Goal: Task Accomplishment & Management: Use online tool/utility

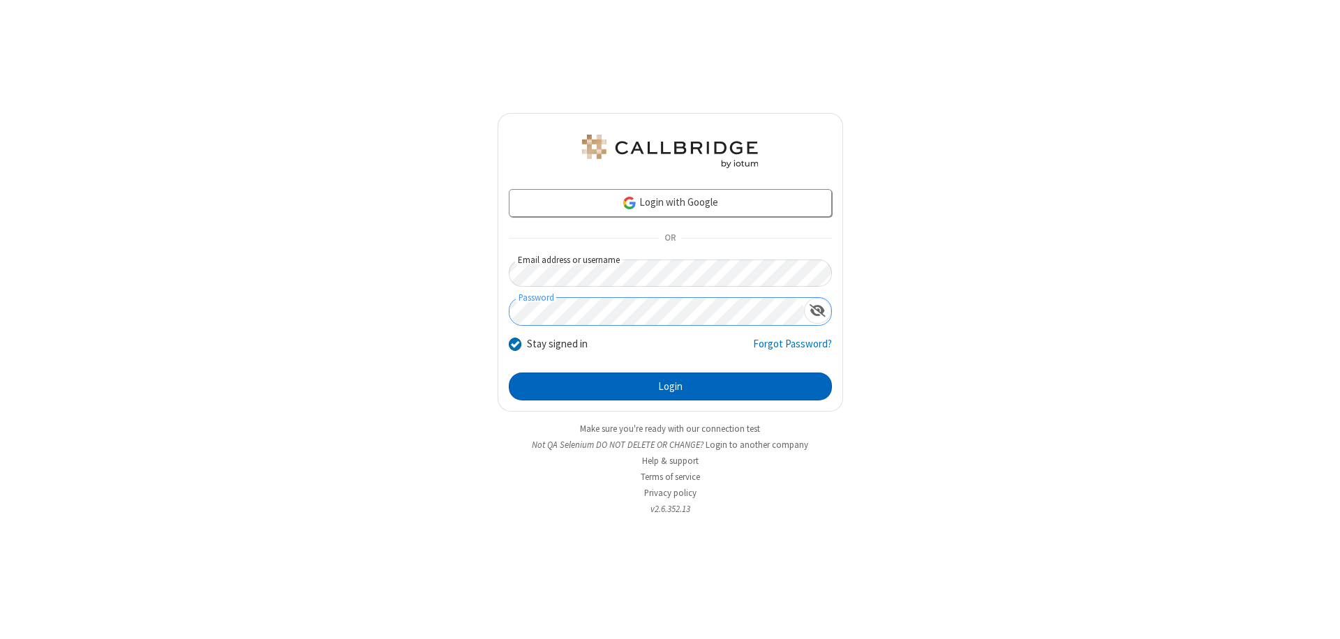
click at [670, 387] on button "Login" at bounding box center [670, 387] width 323 height 28
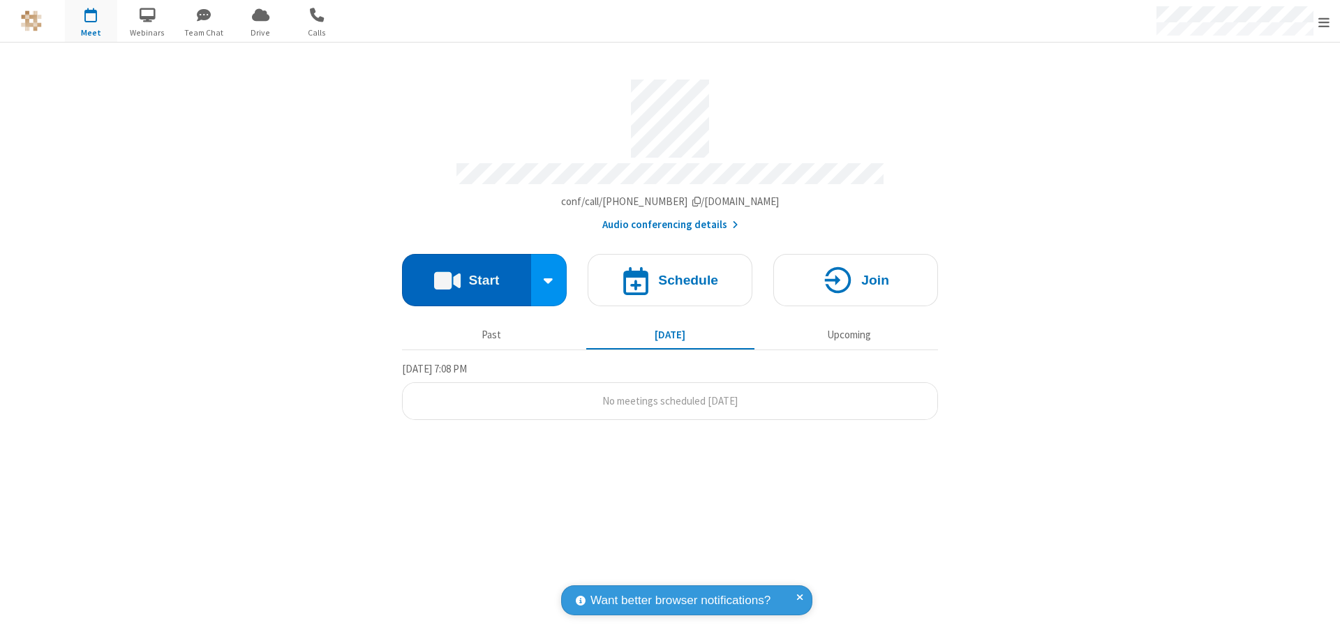
click at [466, 273] on button "Start" at bounding box center [466, 280] width 129 height 52
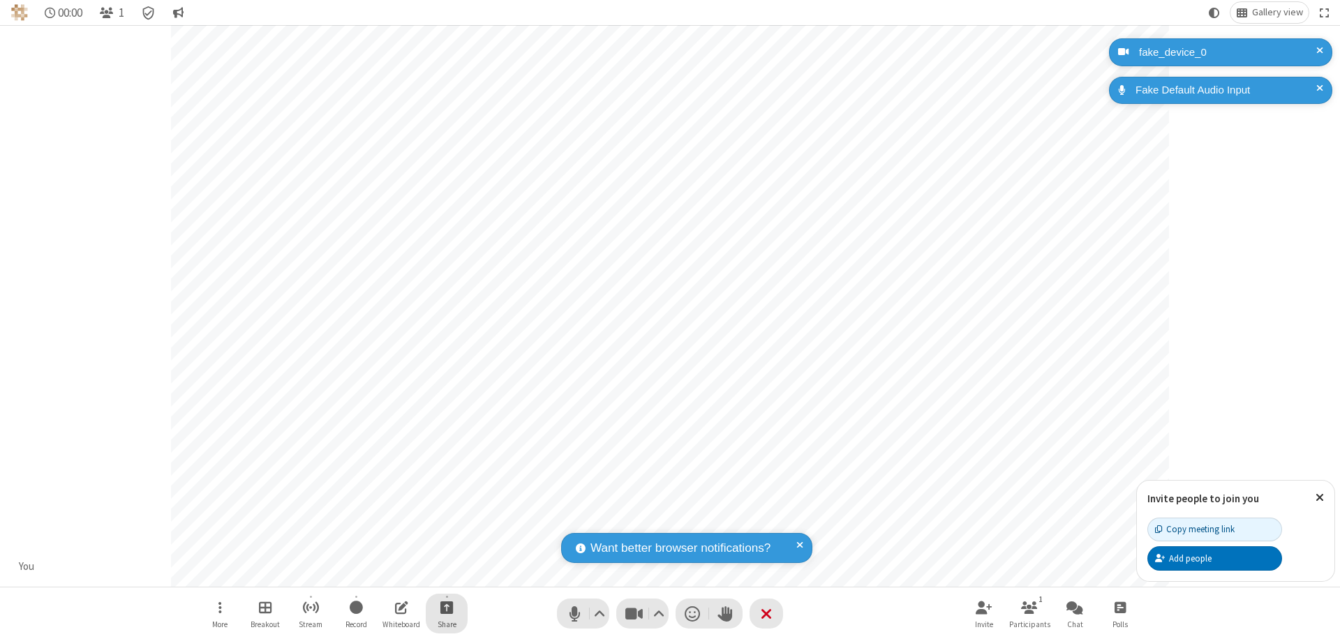
click at [447, 607] on span "Start sharing" at bounding box center [446, 607] width 13 height 17
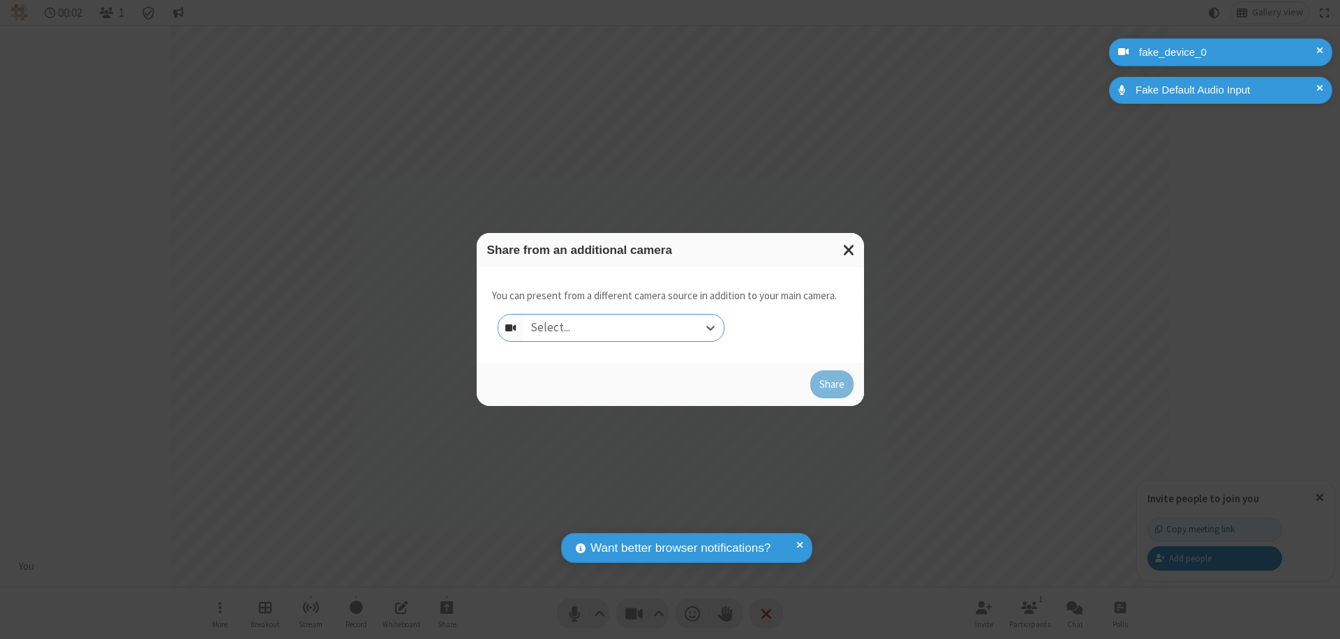
click at [623, 328] on div "Select..." at bounding box center [623, 328] width 200 height 27
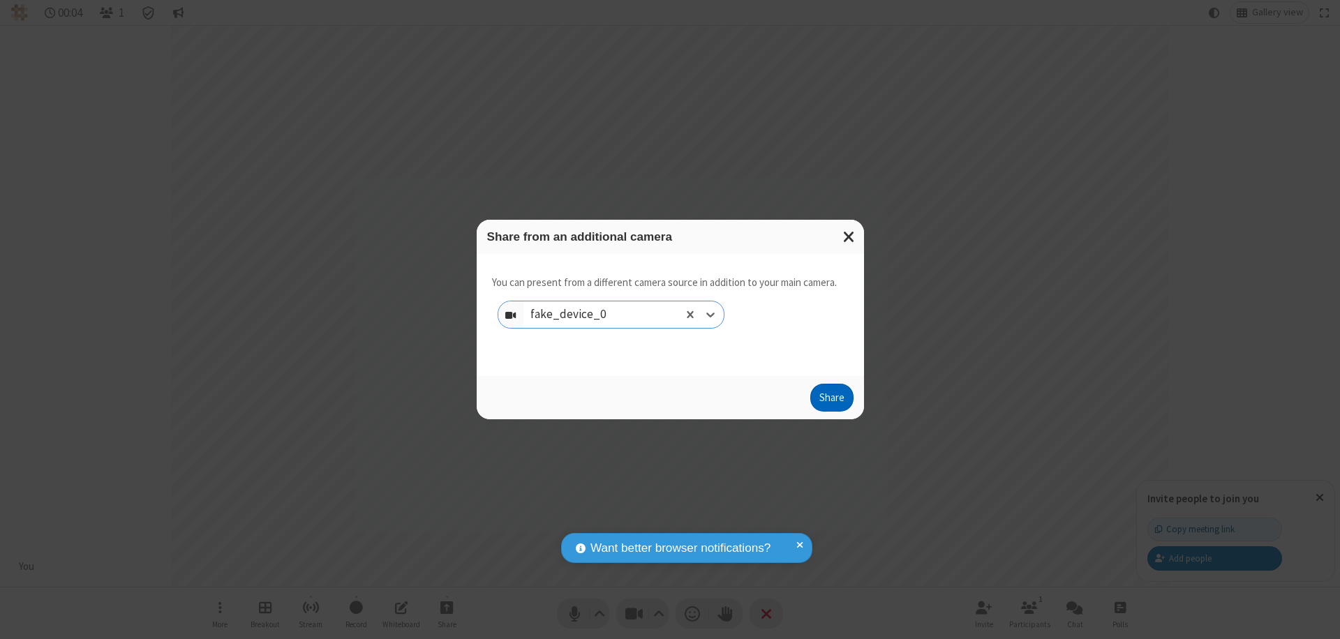
click at [831, 400] on button "Share" at bounding box center [831, 398] width 43 height 28
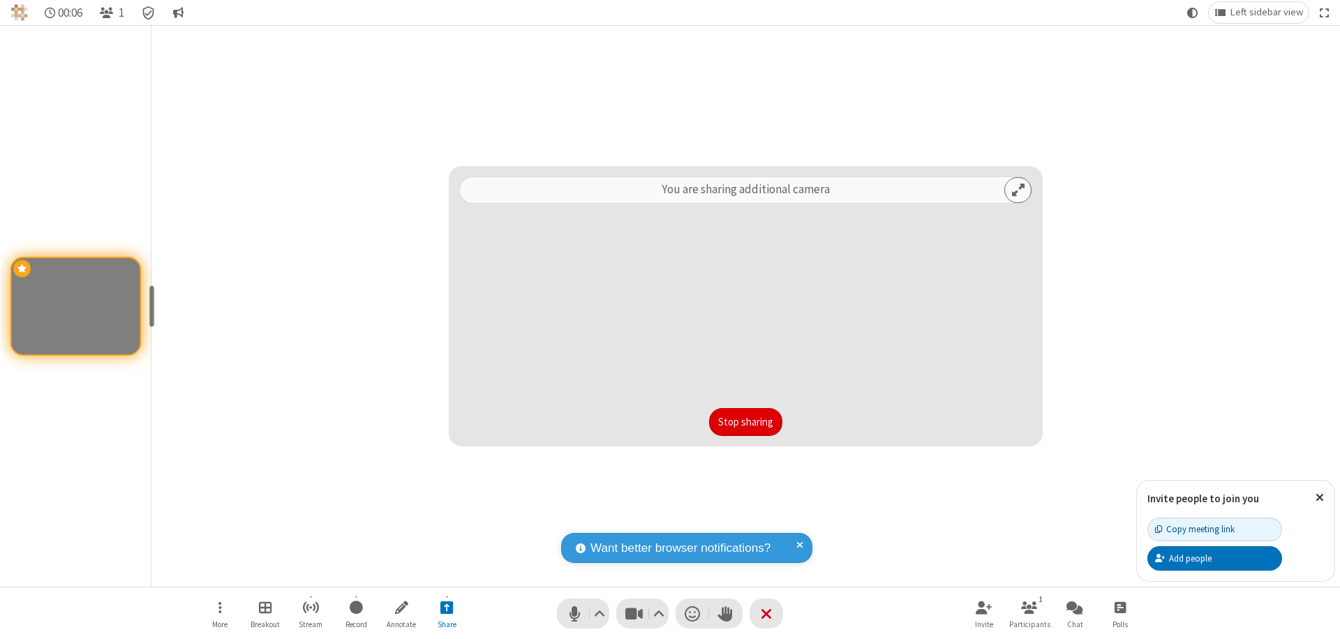
click at [745, 422] on button "Stop sharing" at bounding box center [745, 422] width 73 height 28
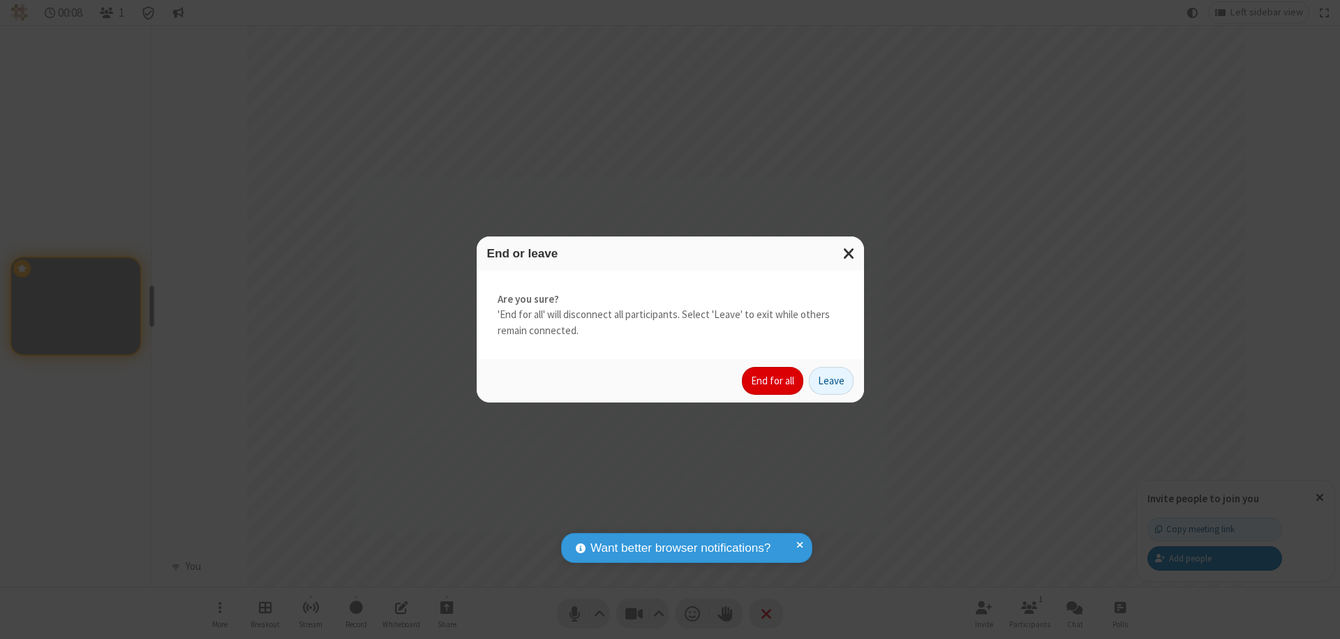
click at [773, 381] on button "End for all" at bounding box center [772, 381] width 61 height 28
